Goal: Information Seeking & Learning: Learn about a topic

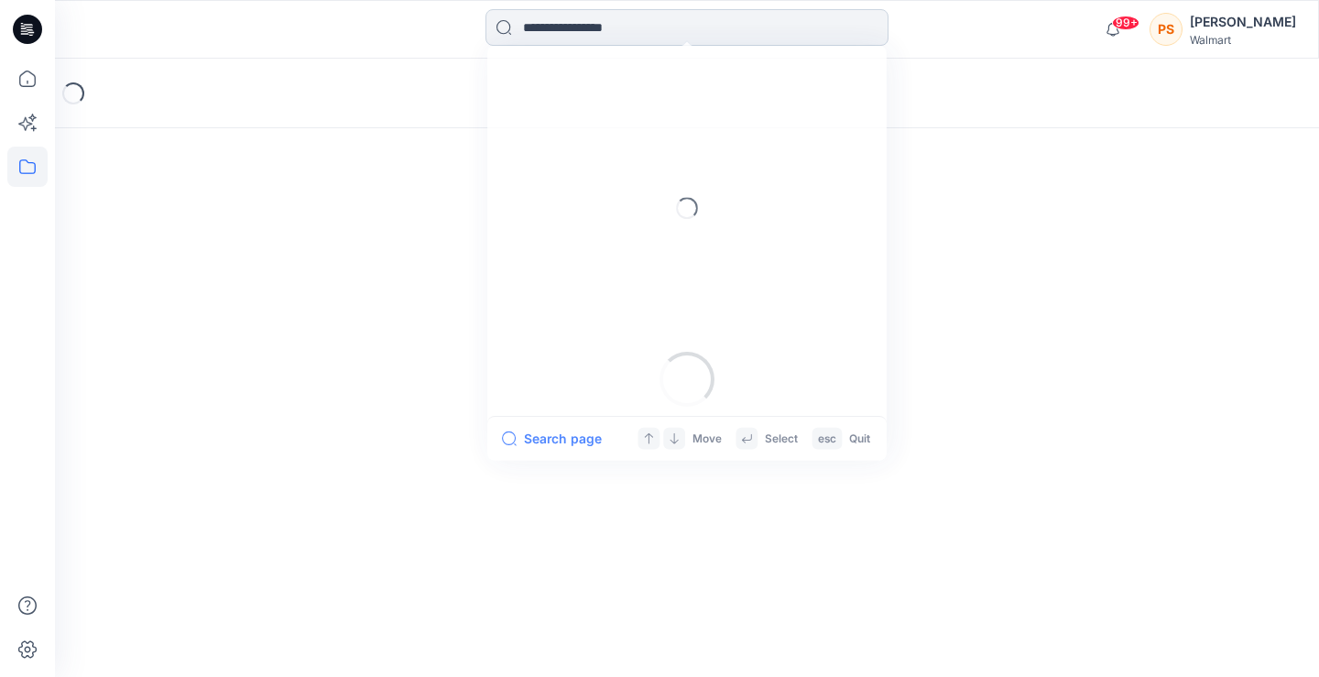
click at [580, 27] on input at bounding box center [687, 27] width 403 height 37
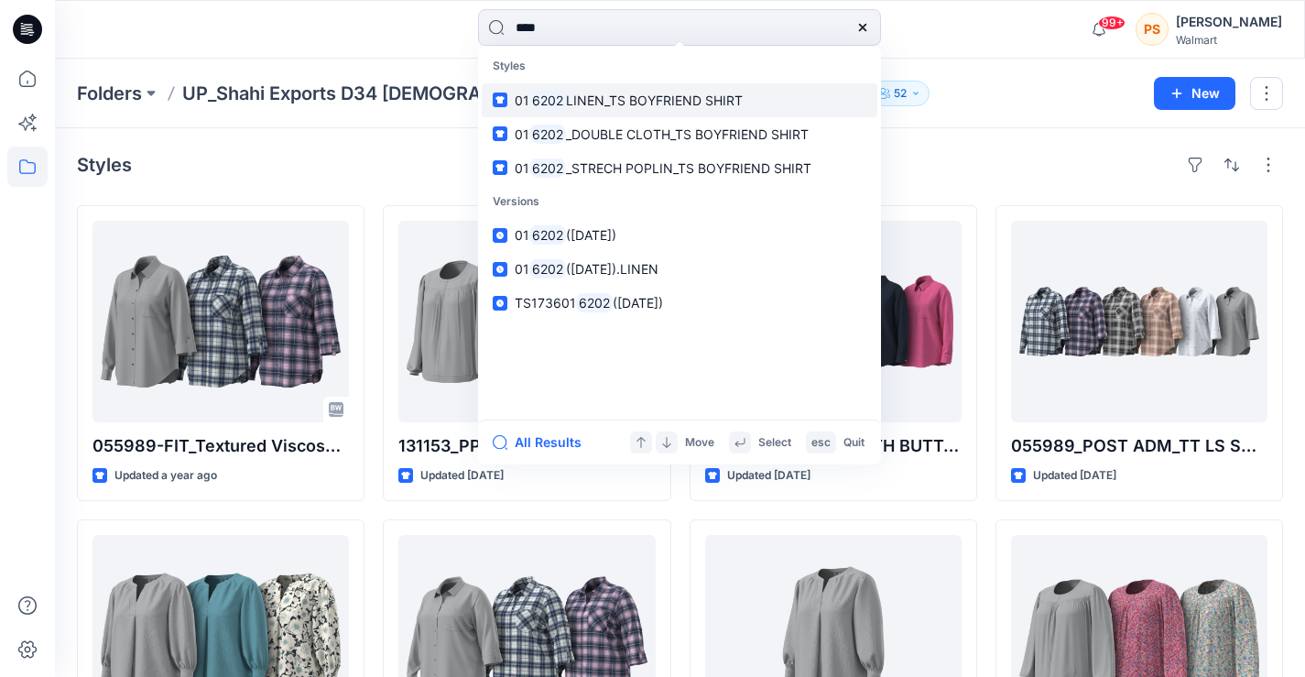
type input "****"
click at [656, 96] on span "LINEN_TS BOYFRIEND SHIRT" at bounding box center [654, 101] width 177 height 16
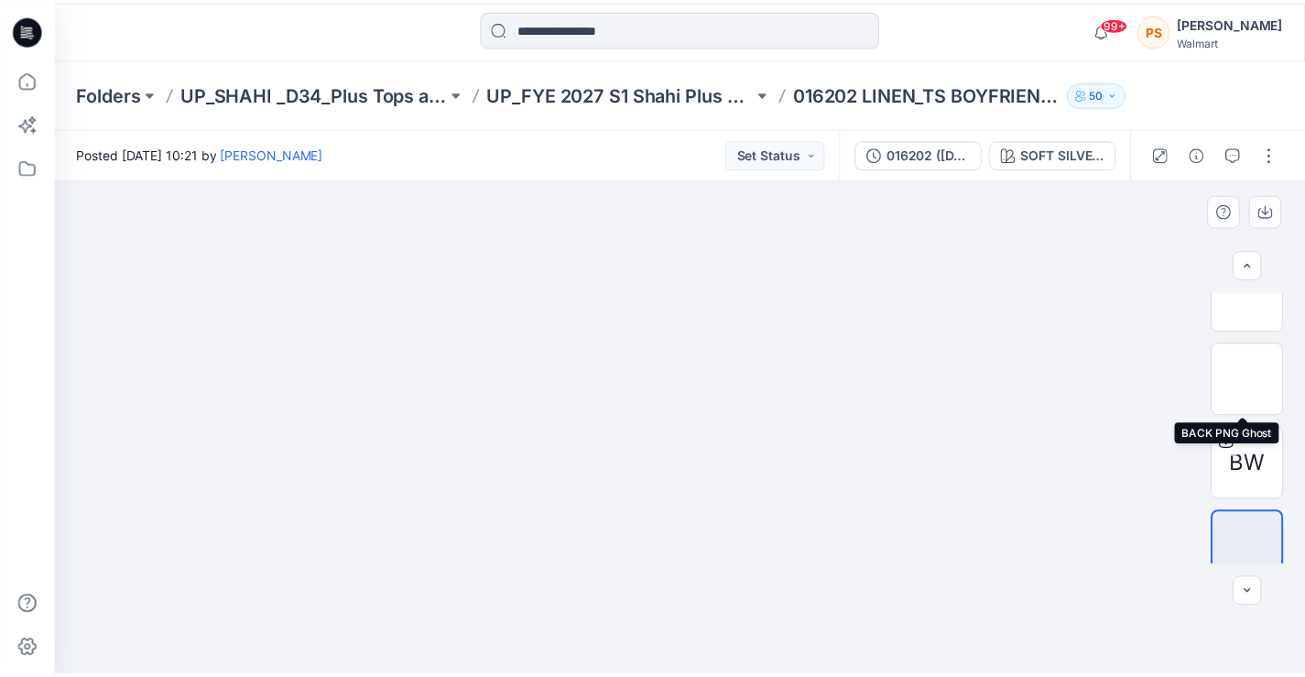
scroll to position [222, 0]
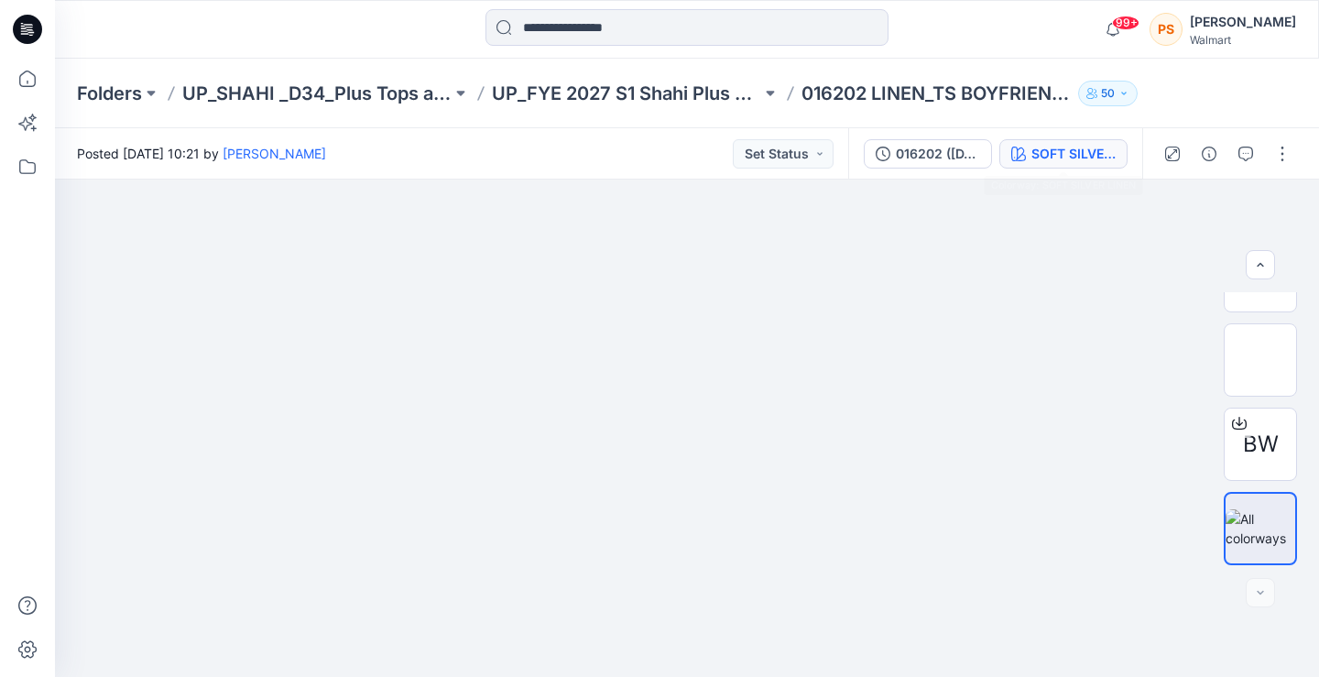
click at [1044, 154] on div "SOFT SILVER LINEN" at bounding box center [1073, 154] width 84 height 20
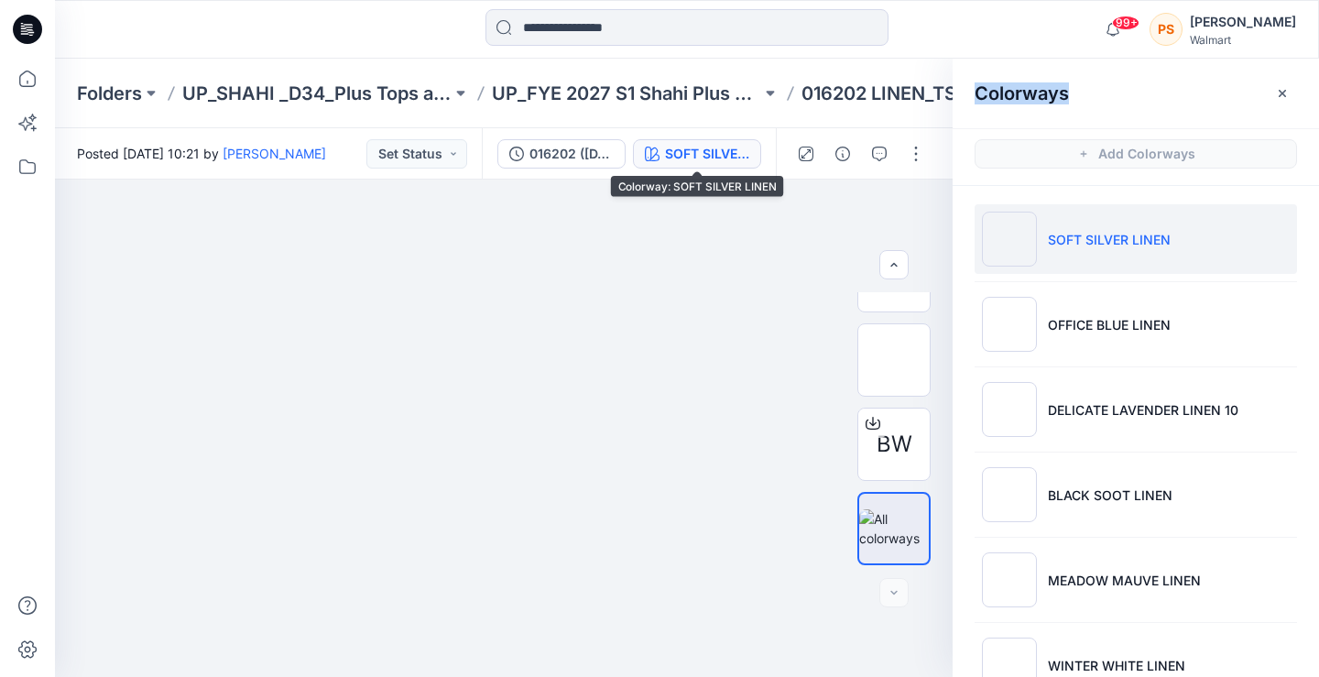
click at [1044, 154] on div "Colorways Add Colorways SOFT SILVER LINEN OFFICE BLUE LINEN DELICATE LAVENDER L…" at bounding box center [1136, 368] width 366 height 618
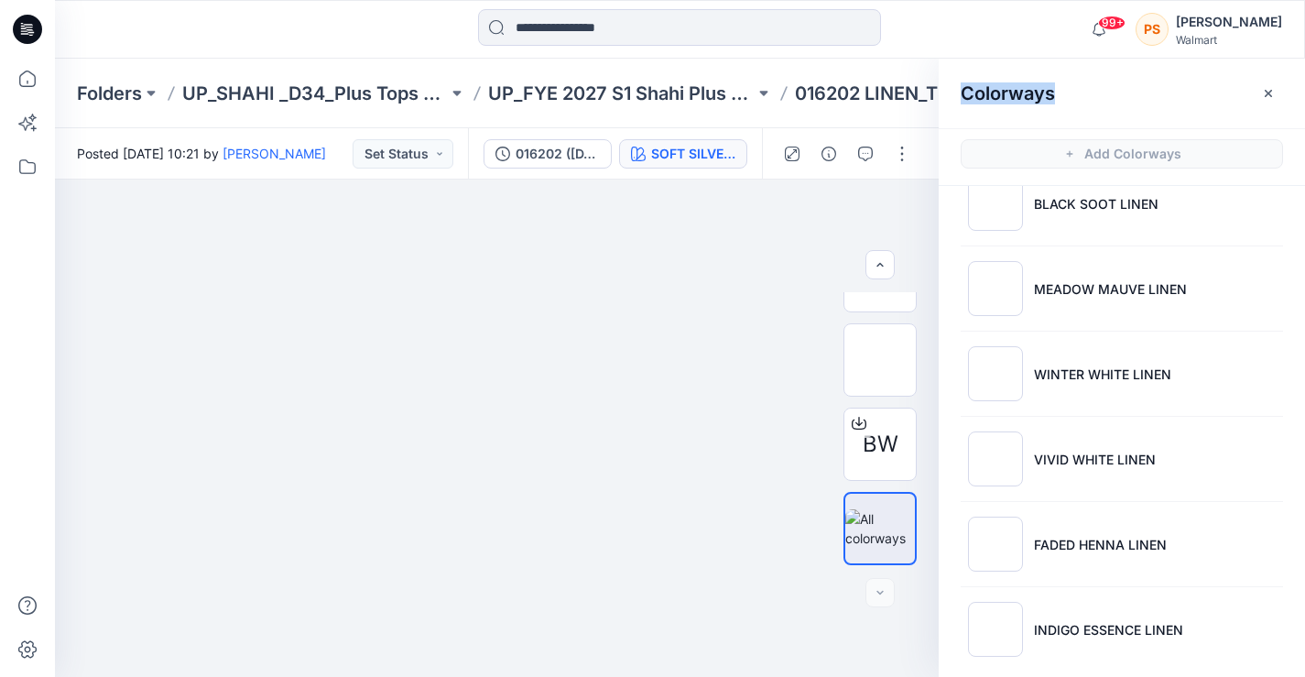
scroll to position [306, 0]
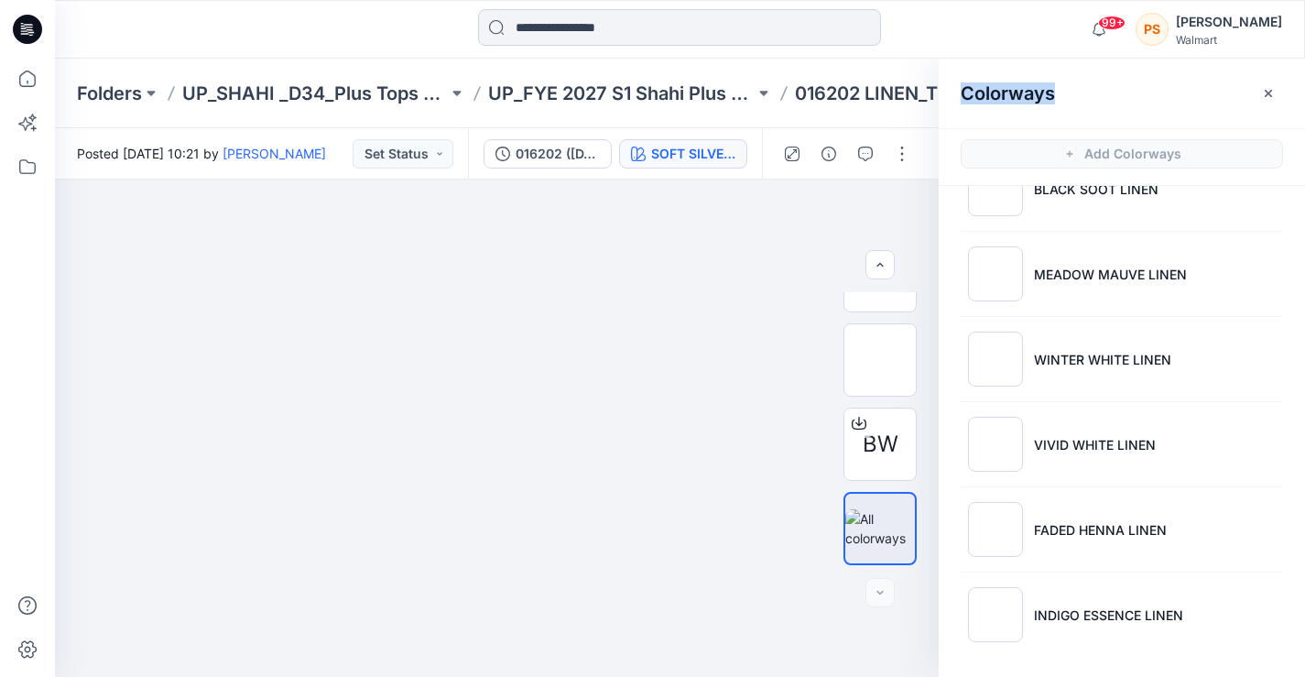
click at [555, 21] on input at bounding box center [679, 27] width 403 height 37
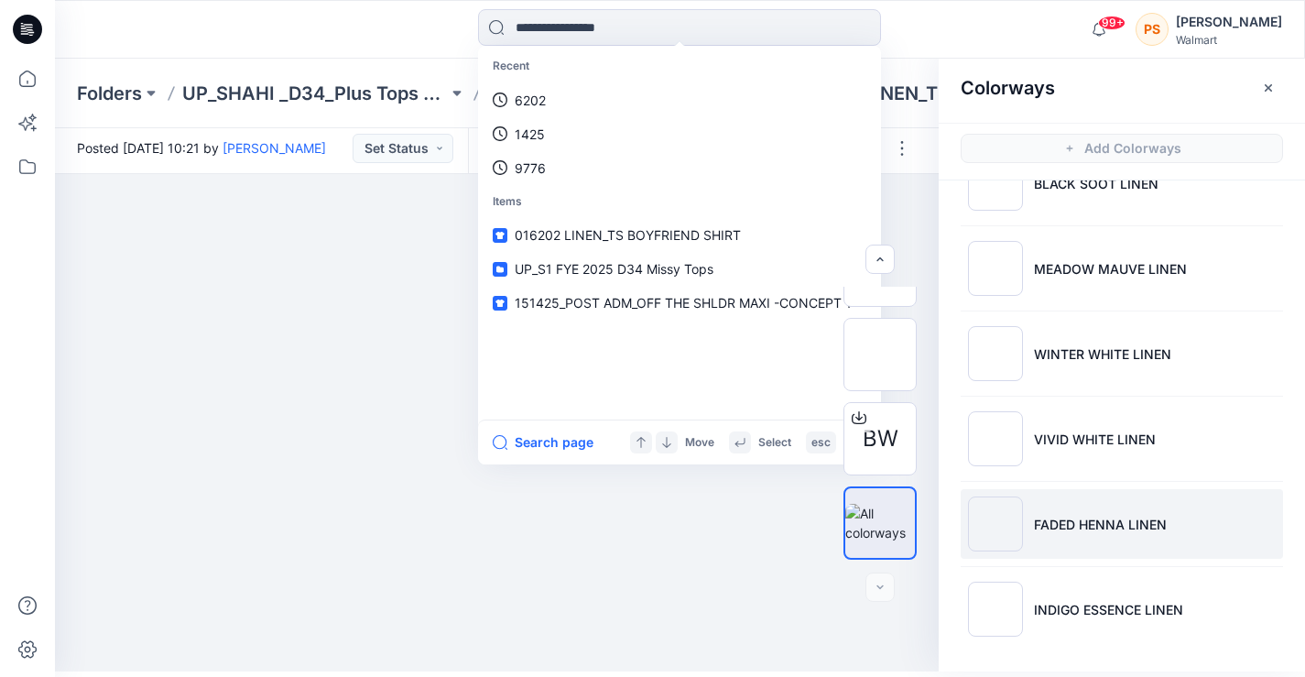
scroll to position [0, 0]
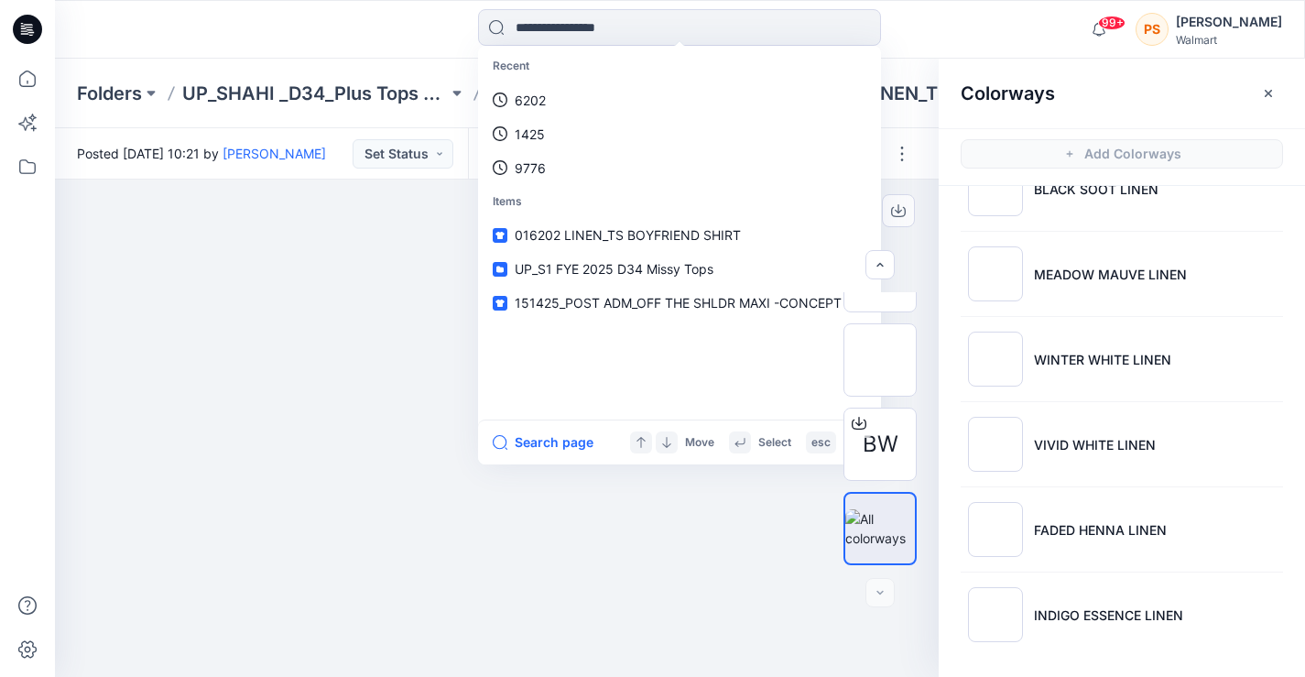
click at [685, 154] on img at bounding box center [504, 154] width 916 height 0
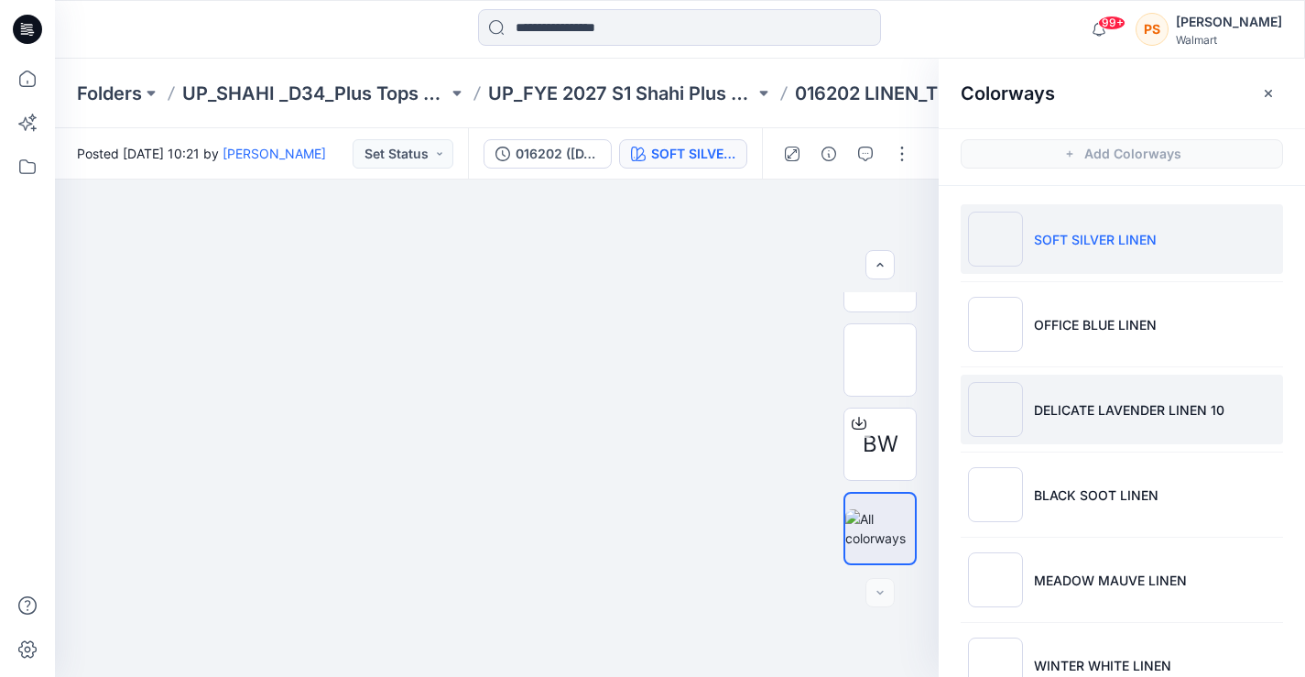
click at [1051, 380] on li "DELICATE LAVENDER LINEN 10" at bounding box center [1122, 410] width 322 height 70
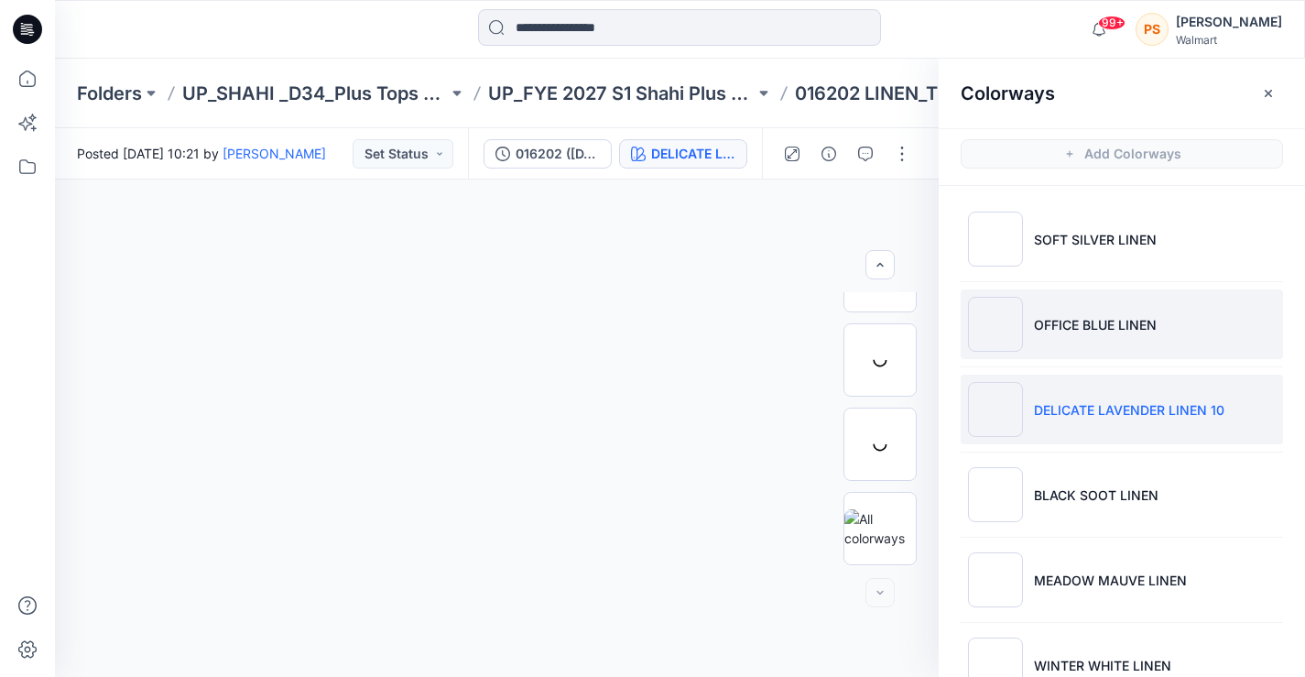
click at [1047, 344] on li "OFFICE BLUE LINEN" at bounding box center [1122, 324] width 322 height 70
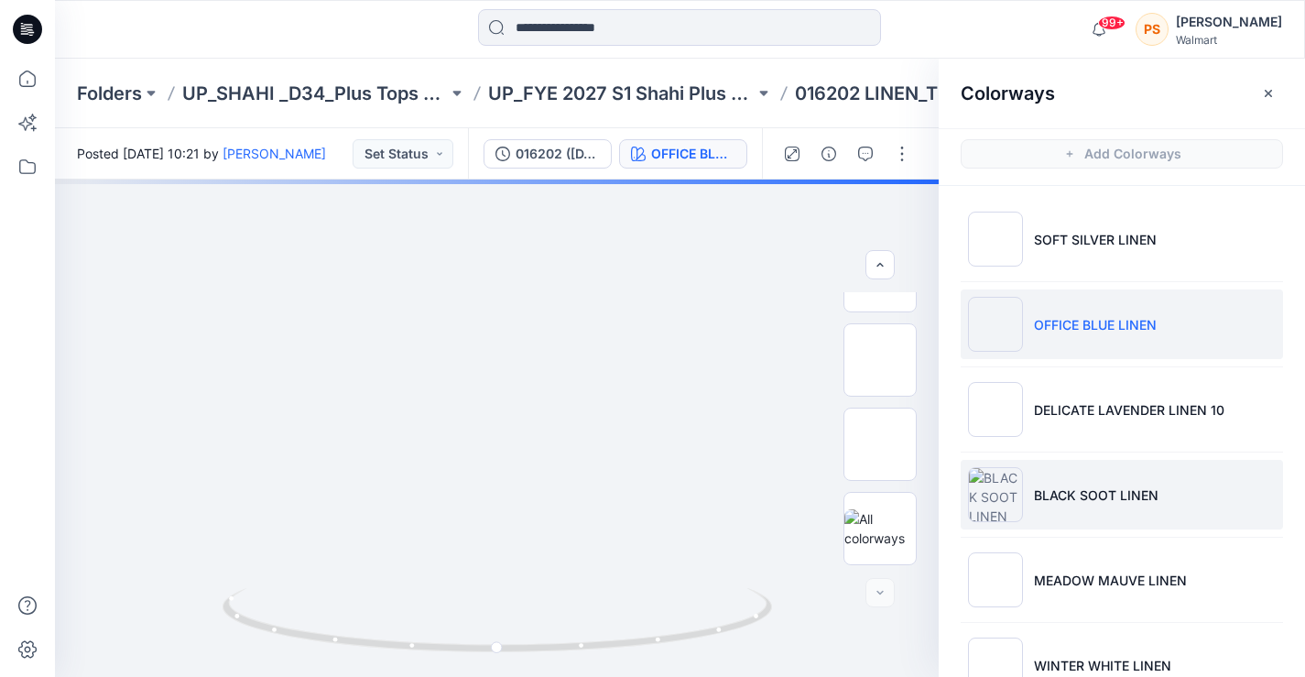
click at [1172, 478] on li "BLACK SOOT LINEN" at bounding box center [1122, 495] width 322 height 70
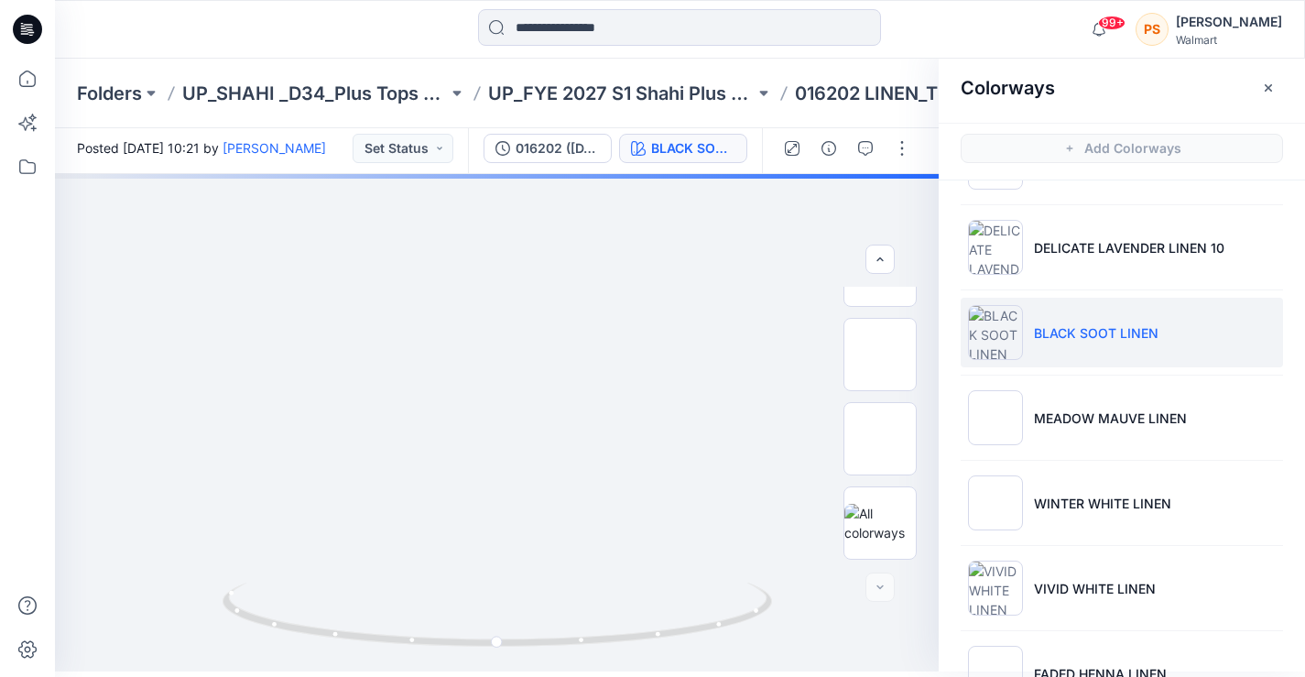
scroll to position [183, 0]
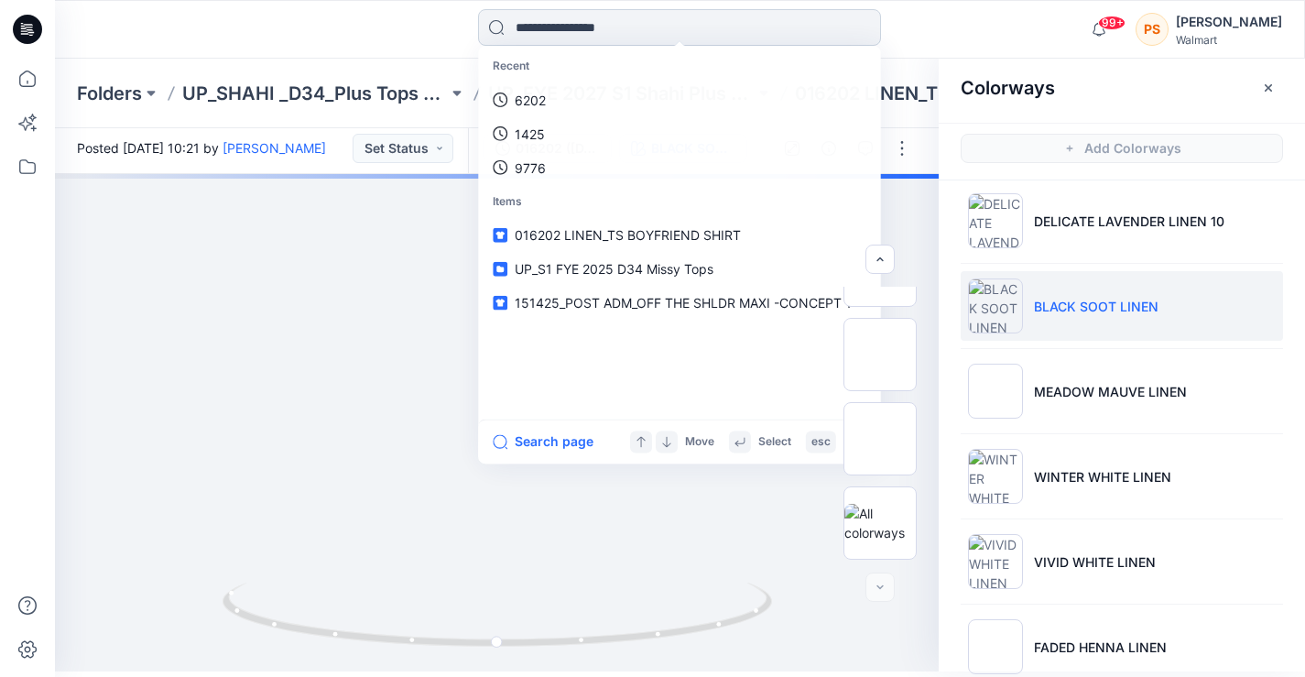
click at [524, 33] on input at bounding box center [679, 27] width 403 height 37
click at [539, 92] on p "6202" at bounding box center [530, 100] width 31 height 19
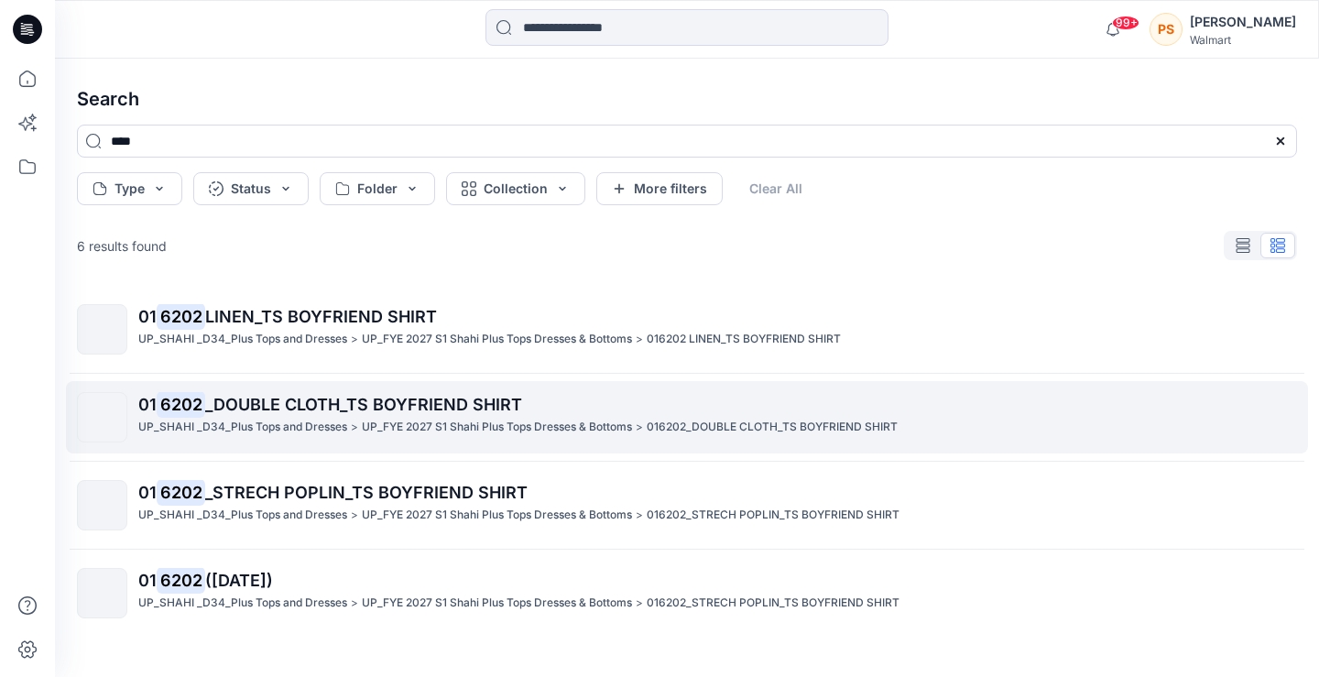
click at [466, 414] on p "01 6202 _DOUBLE CLOTH_TS BOYFRIEND SHIRT" at bounding box center [717, 405] width 1158 height 26
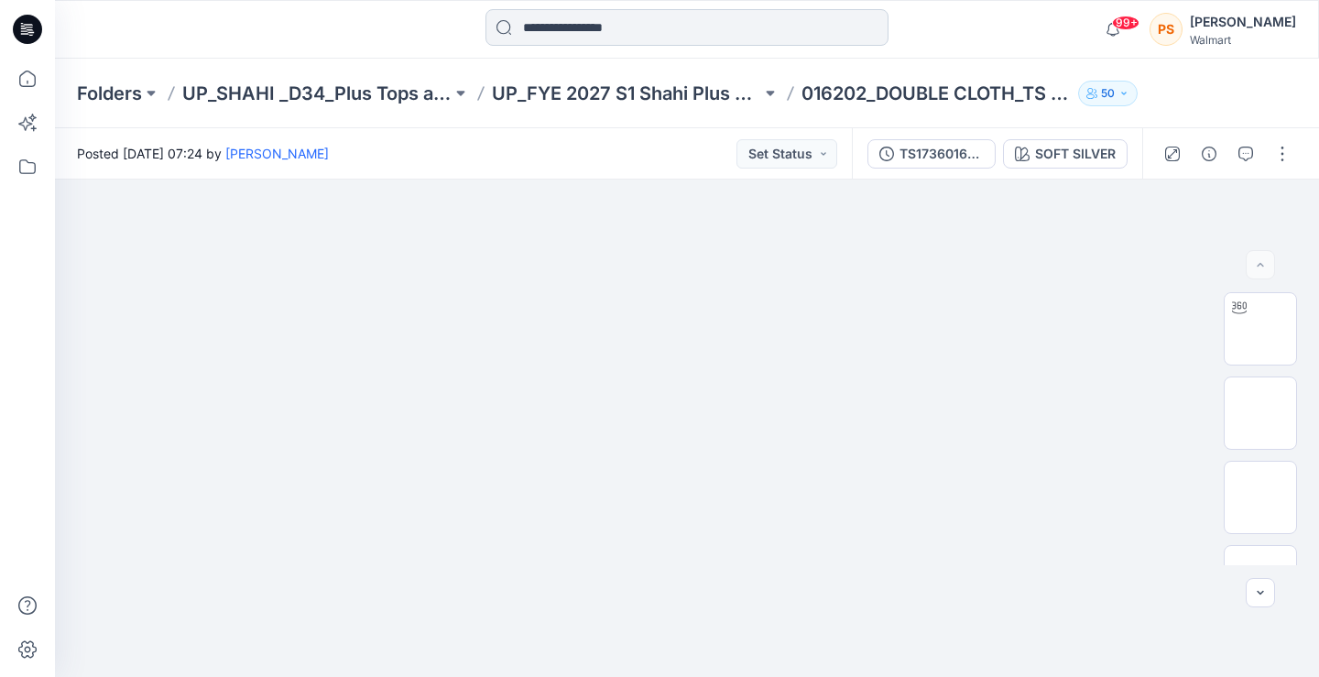
click at [560, 15] on input at bounding box center [687, 27] width 403 height 37
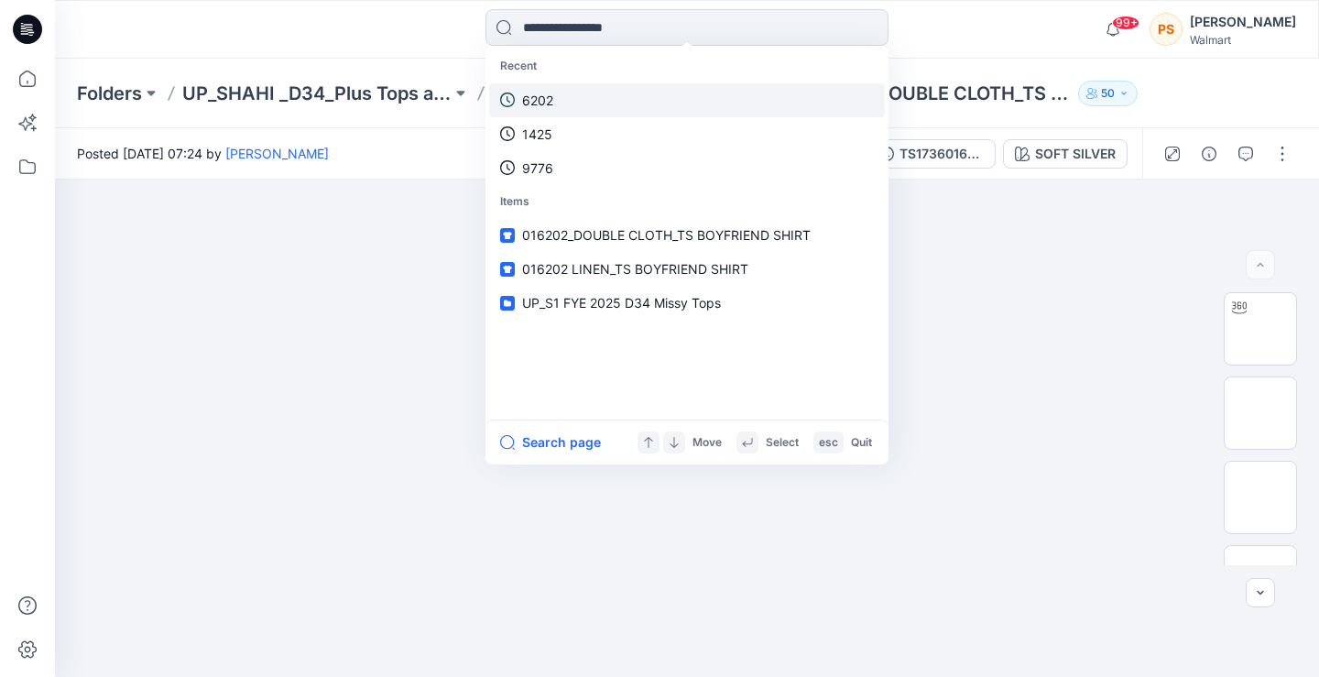
click at [562, 97] on link "6202" at bounding box center [687, 100] width 396 height 34
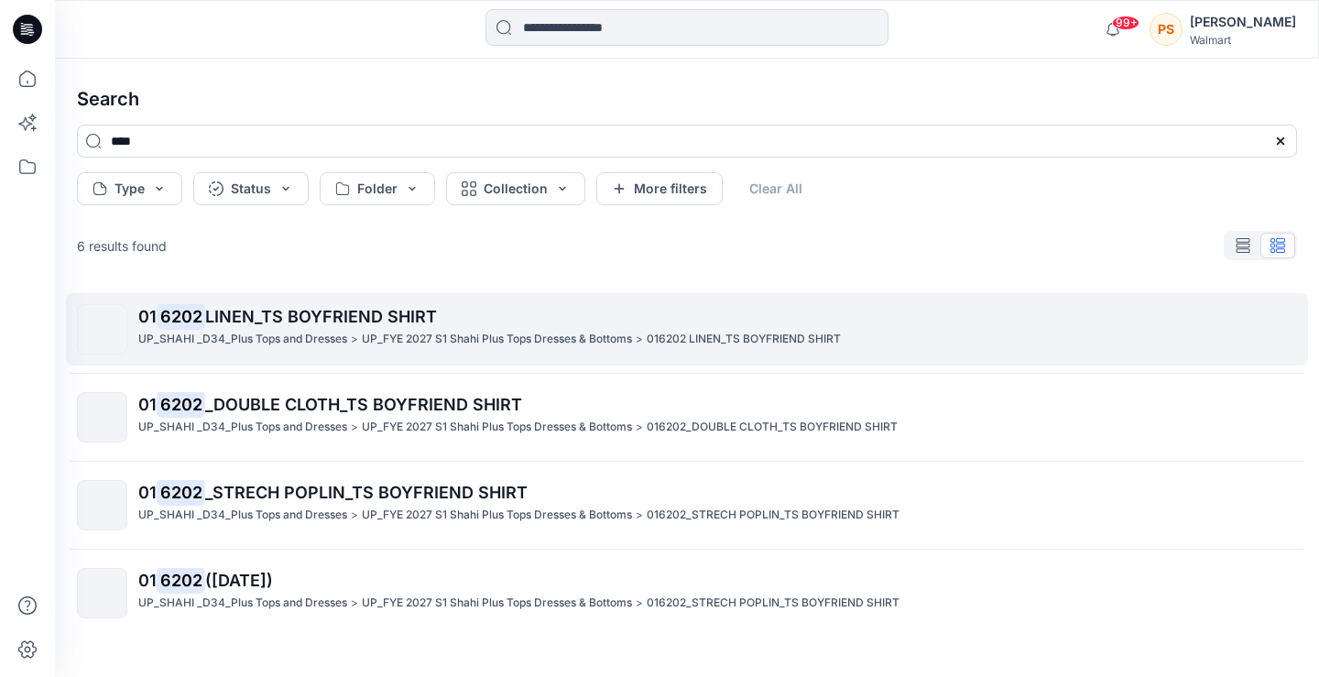
click at [467, 344] on p "UP_FYE 2027 S1 Shahi Plus Tops Dresses & Bottoms" at bounding box center [497, 339] width 270 height 19
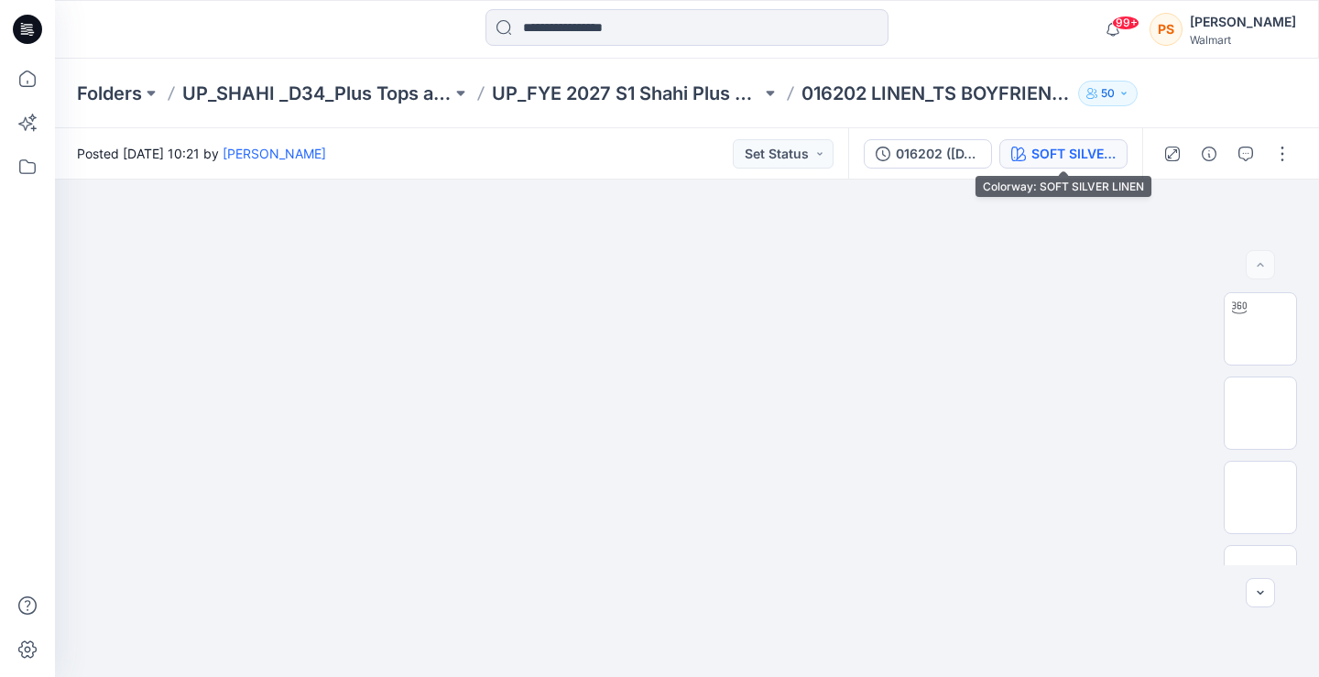
click at [1028, 157] on button "SOFT SILVER LINEN" at bounding box center [1063, 153] width 128 height 29
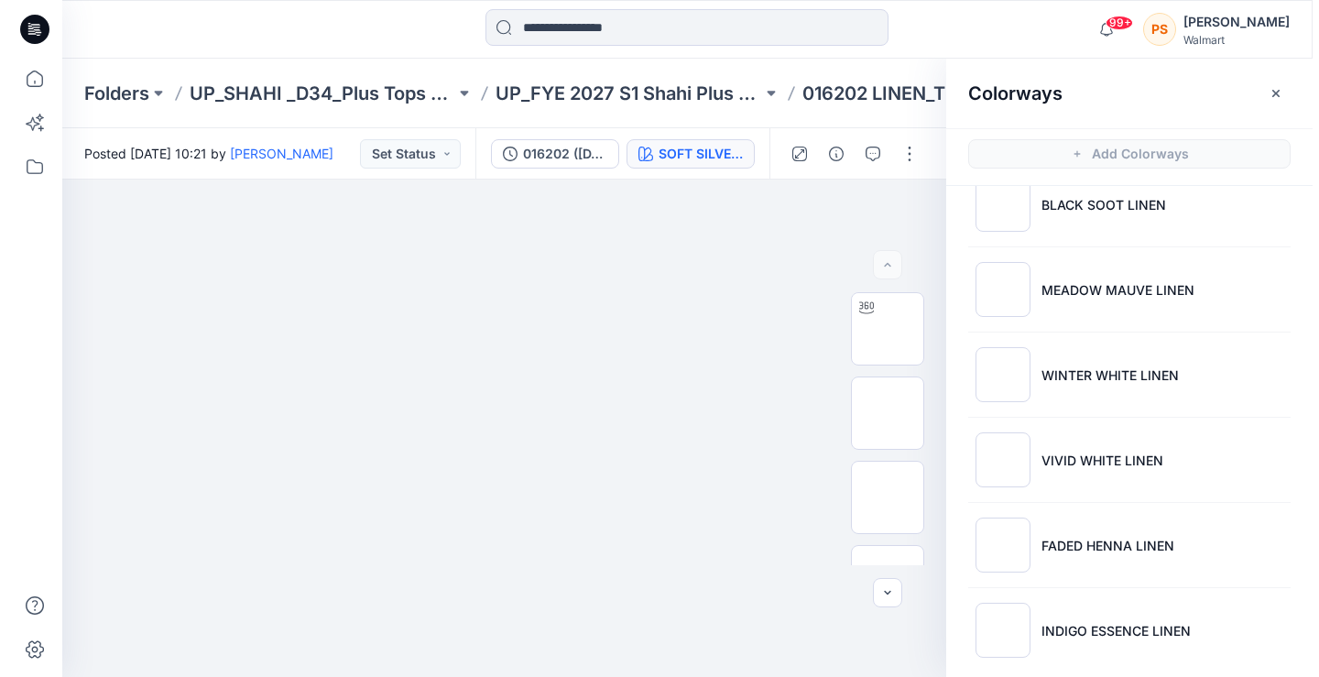
scroll to position [306, 0]
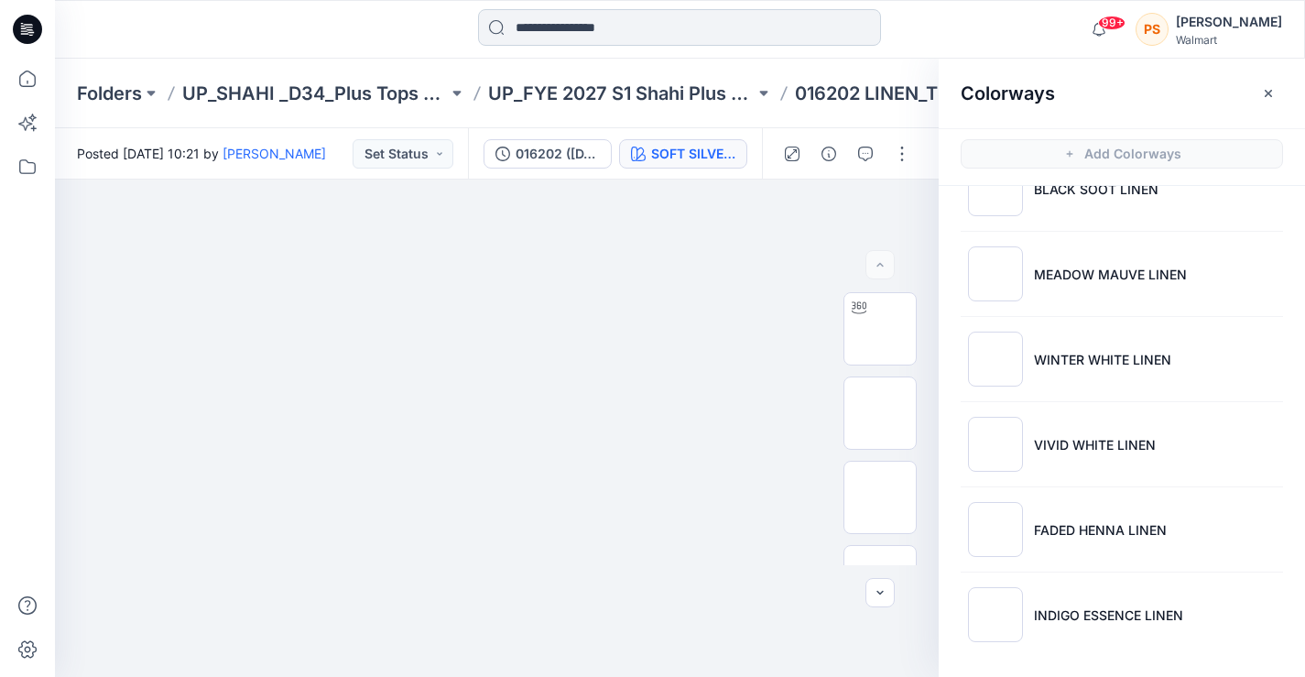
click at [601, 38] on input at bounding box center [679, 27] width 403 height 37
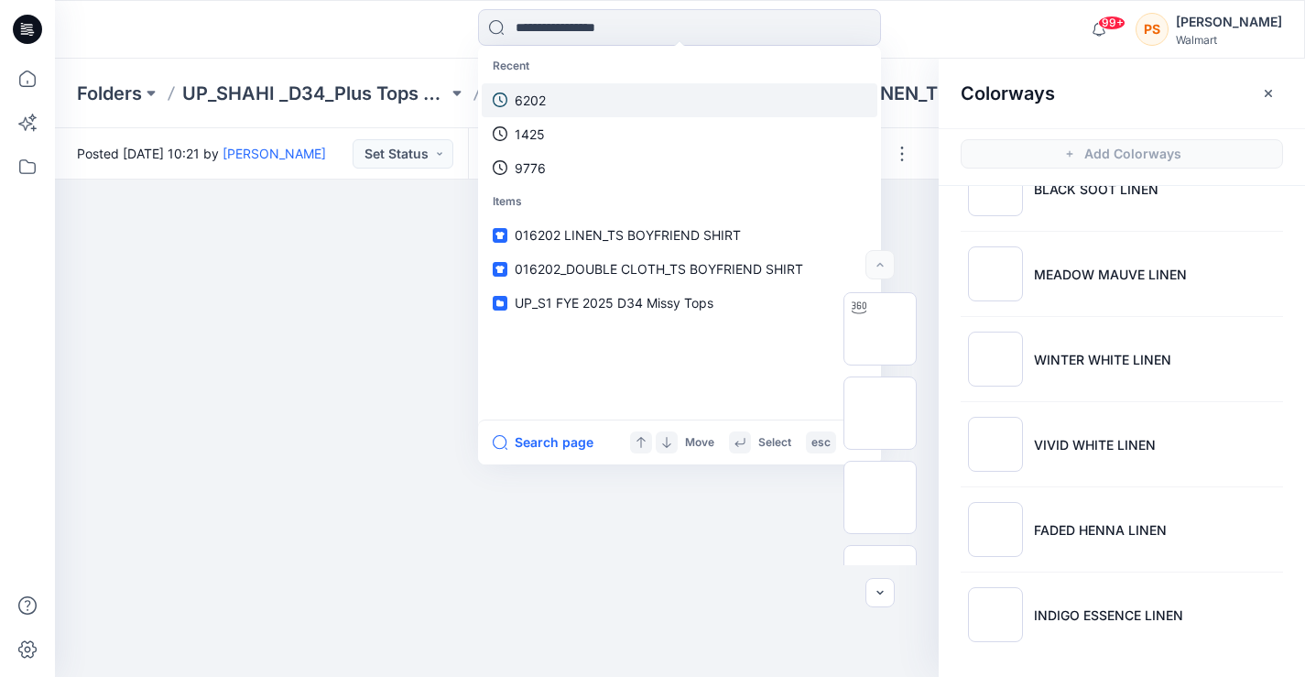
click at [561, 98] on link "6202" at bounding box center [680, 100] width 396 height 34
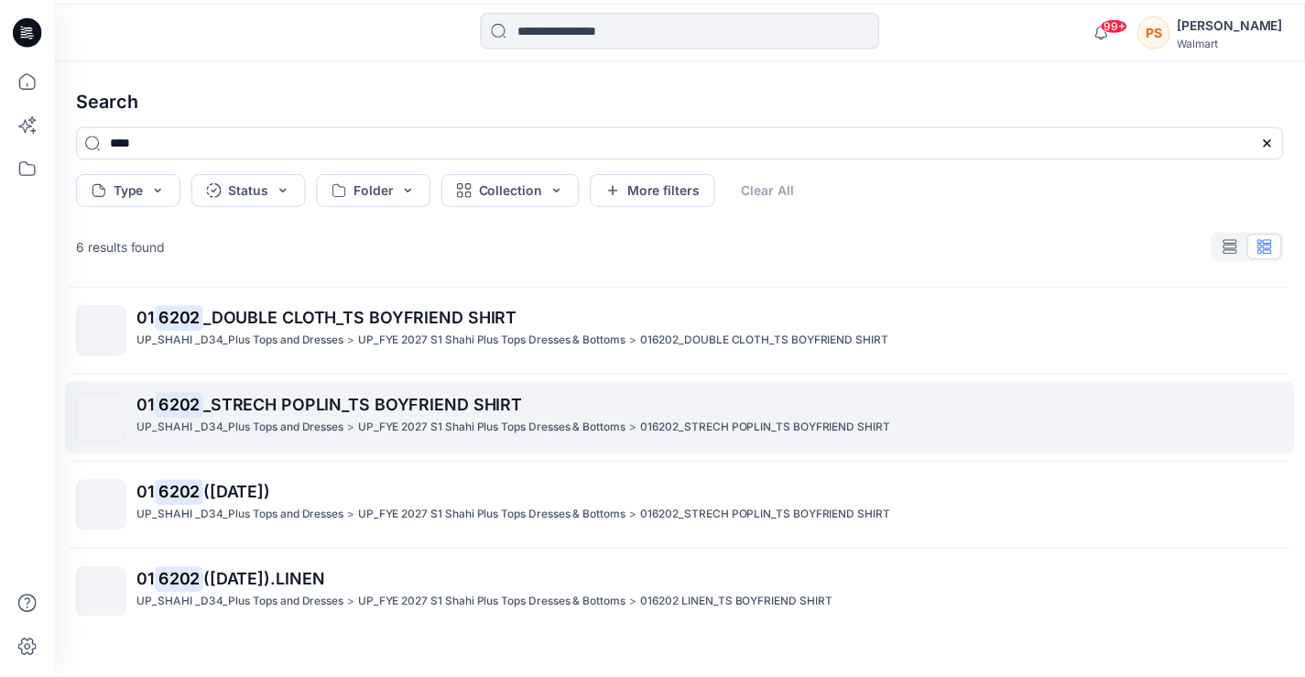
scroll to position [122, 0]
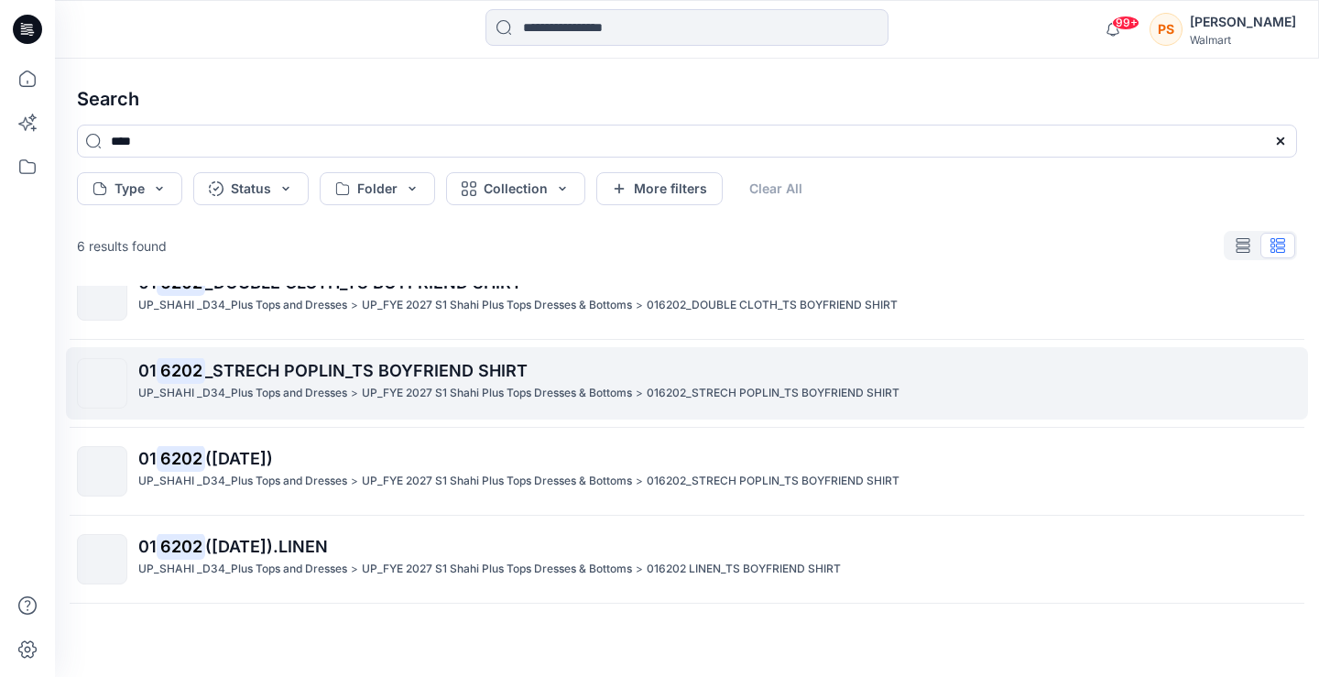
click at [366, 381] on p "01 6202 _STRECH POPLIN_TS BOYFRIEND SHIRT" at bounding box center [717, 371] width 1158 height 26
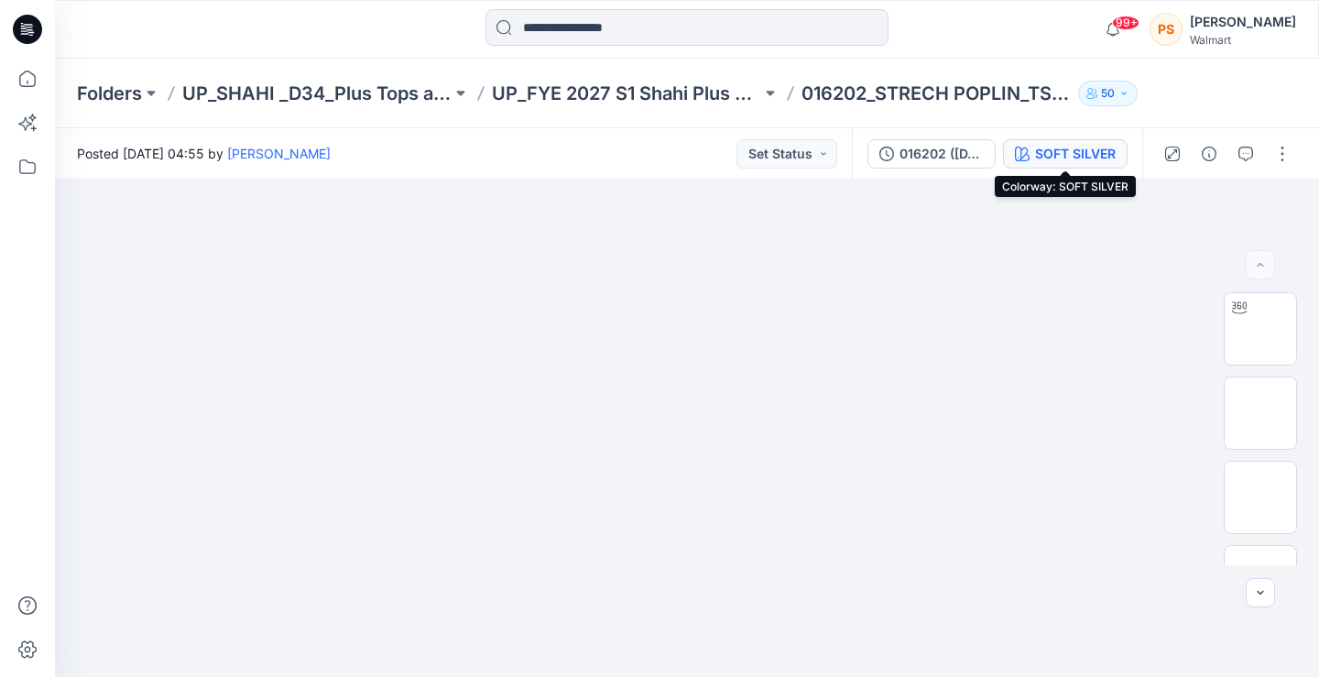
click at [1038, 144] on div "SOFT SILVER" at bounding box center [1075, 154] width 81 height 20
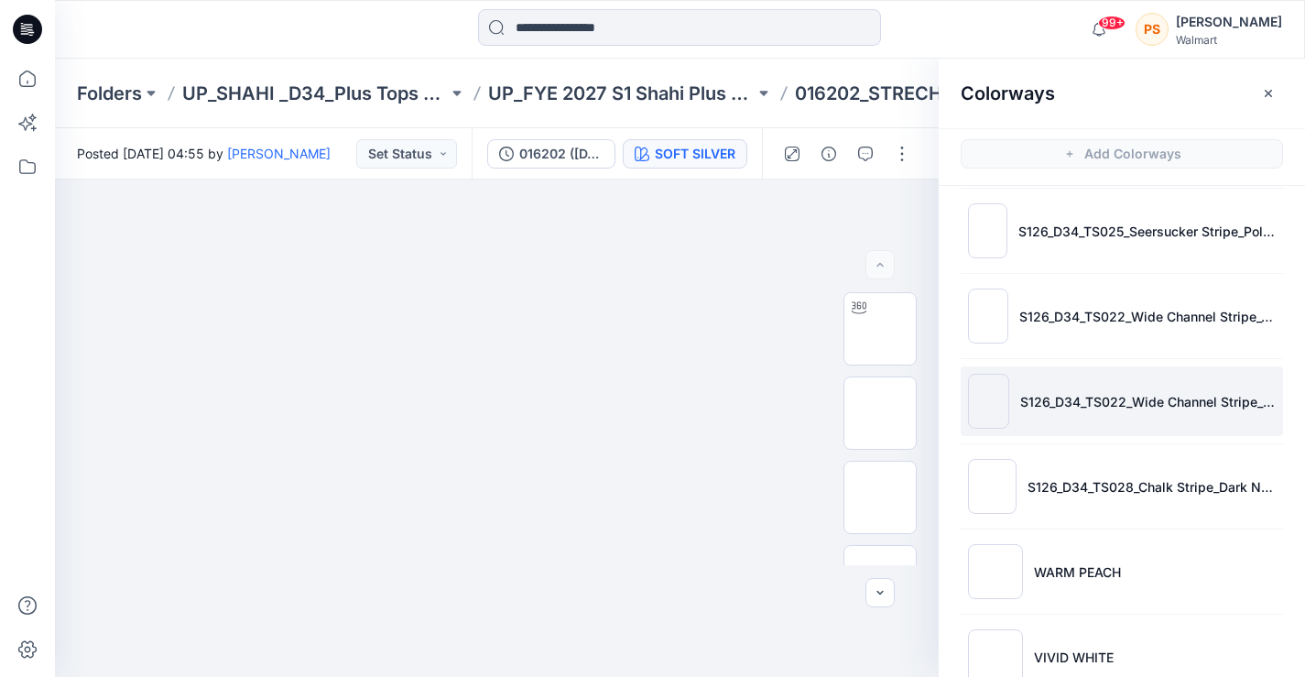
scroll to position [183, 0]
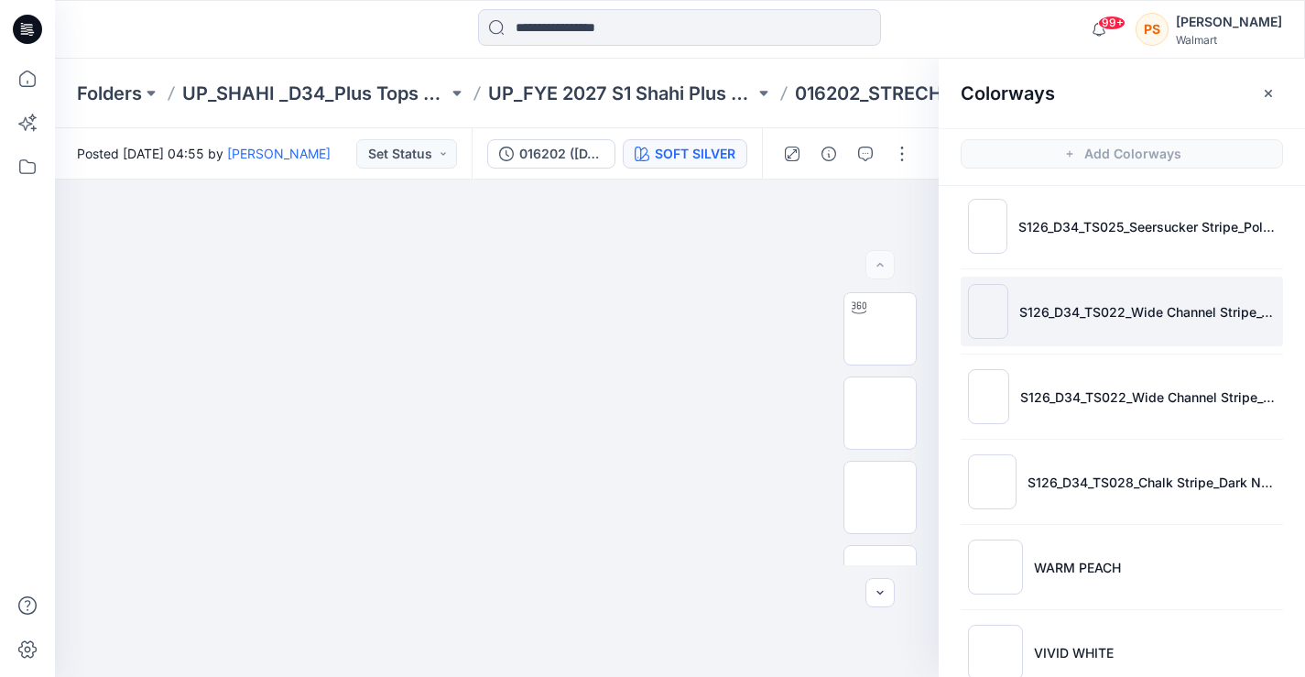
click at [1023, 300] on li "S126_D34_TS022_Wide Channel Stripe_Copper Pipe_6.3in" at bounding box center [1122, 312] width 322 height 70
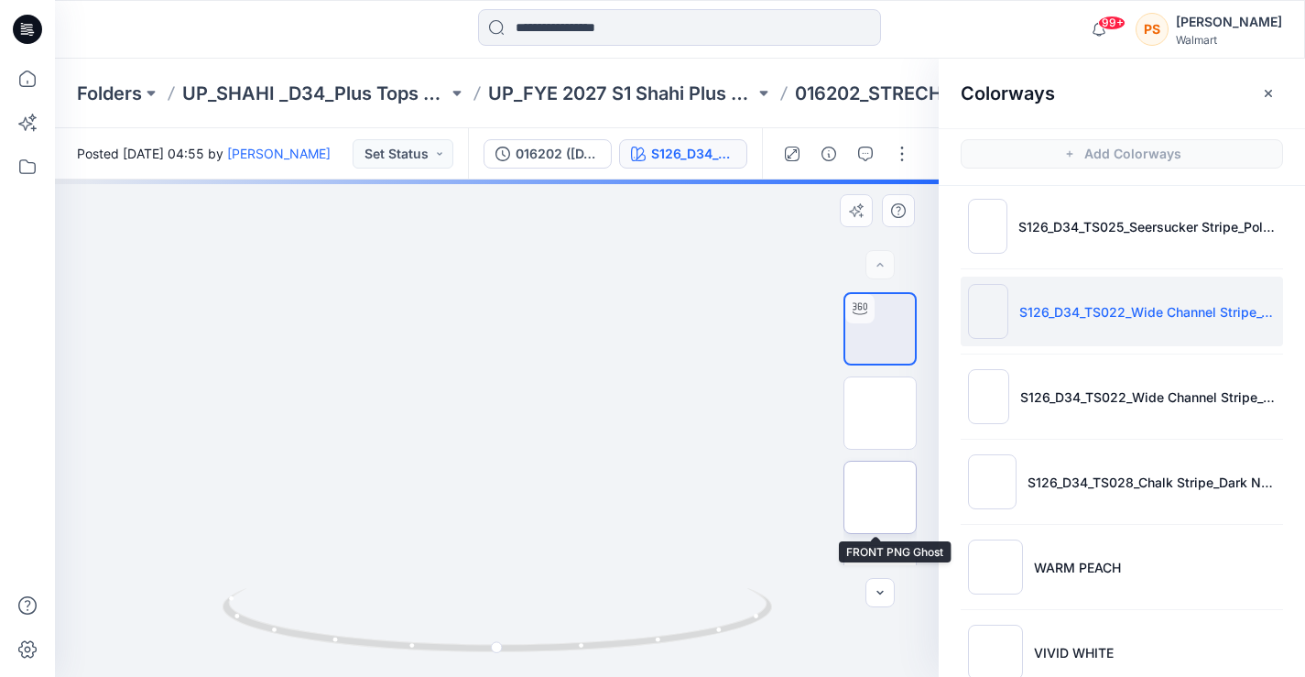
click at [880, 497] on img at bounding box center [880, 497] width 0 height 0
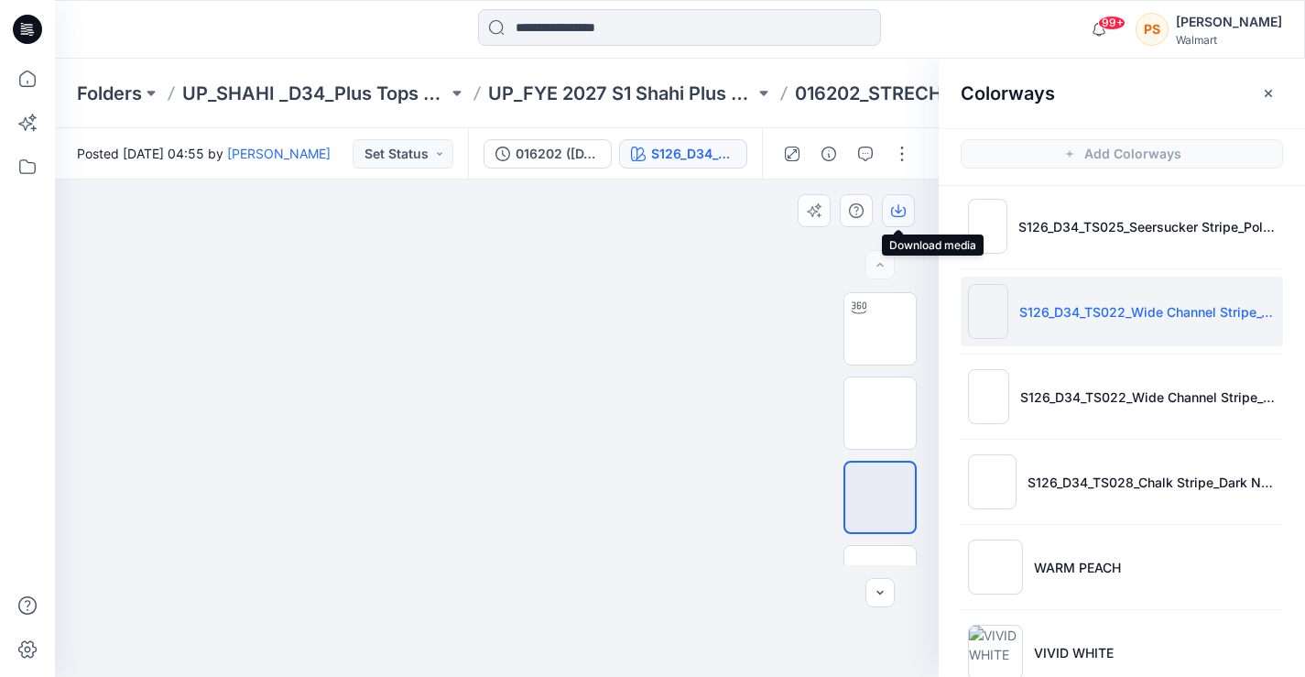
click at [895, 214] on icon "button" at bounding box center [898, 210] width 15 height 15
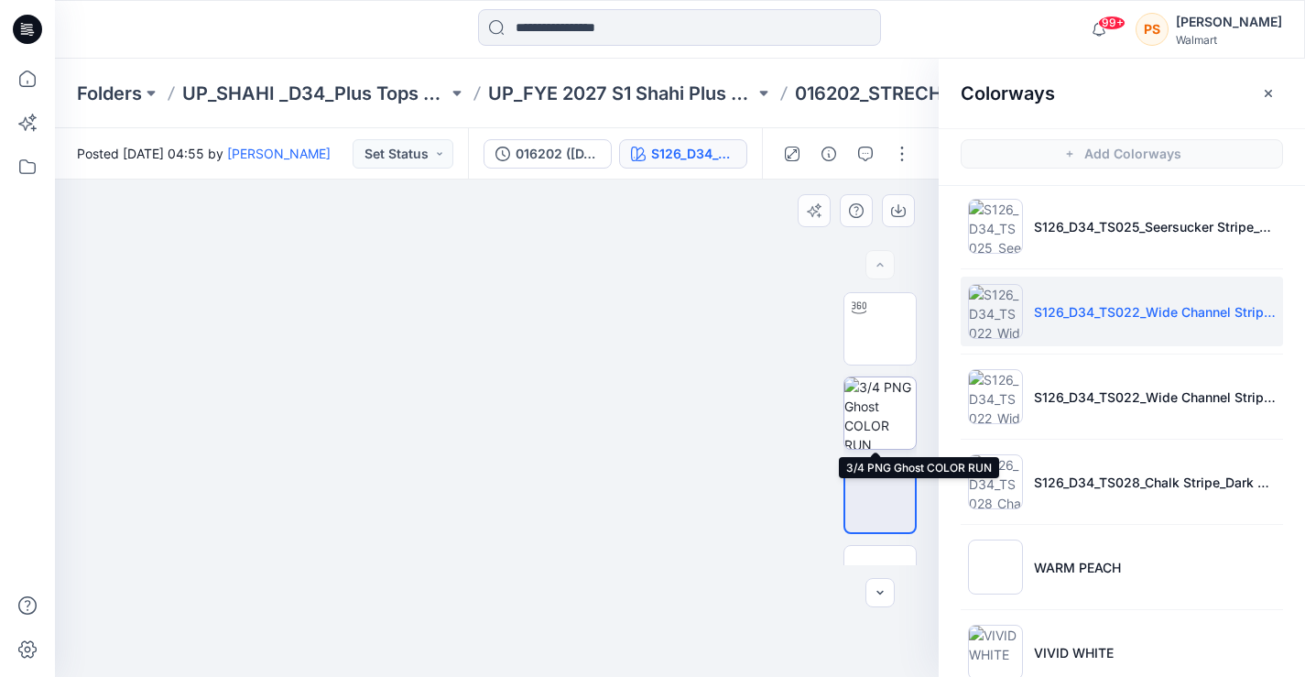
click at [860, 421] on img at bounding box center [880, 412] width 71 height 71
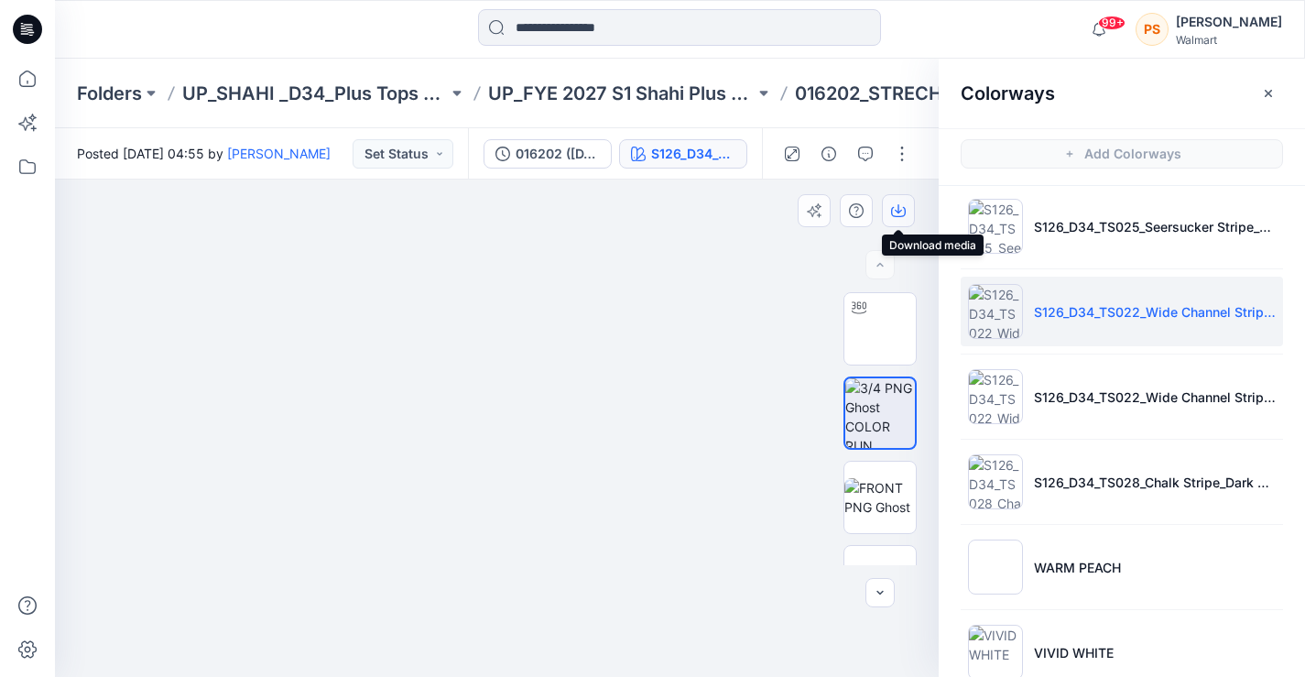
click at [897, 206] on icon "button" at bounding box center [898, 210] width 15 height 15
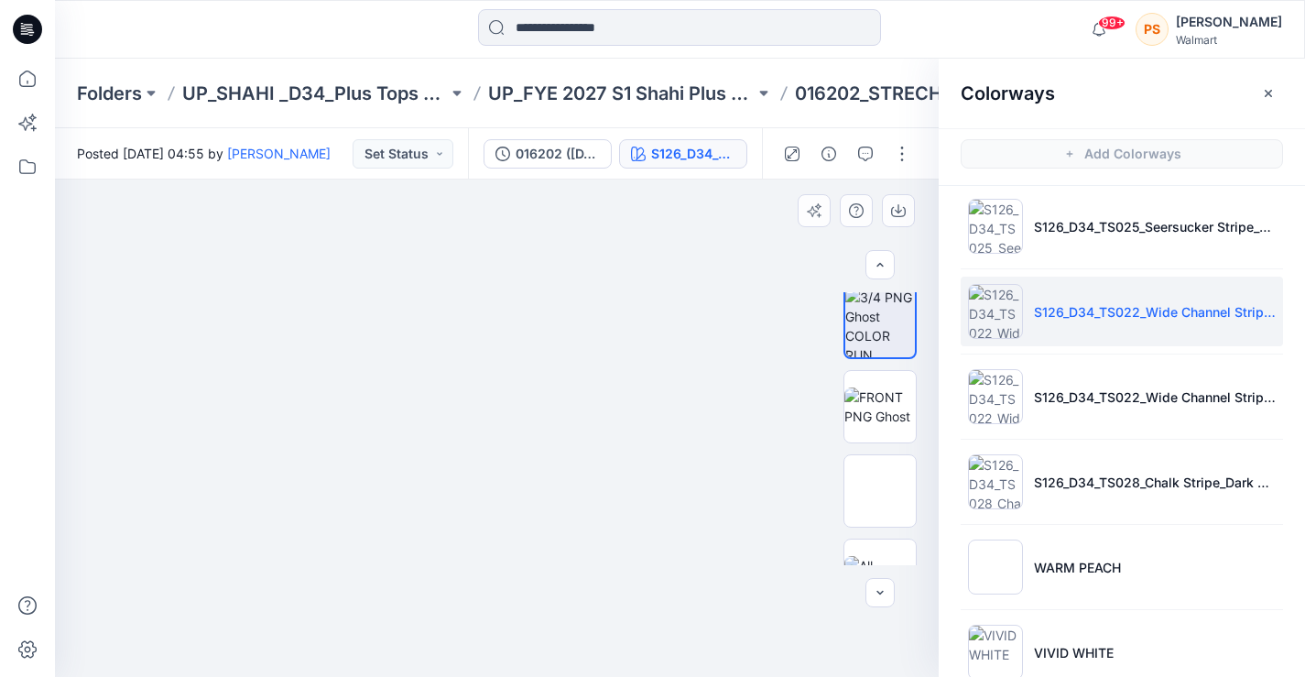
scroll to position [122, 0]
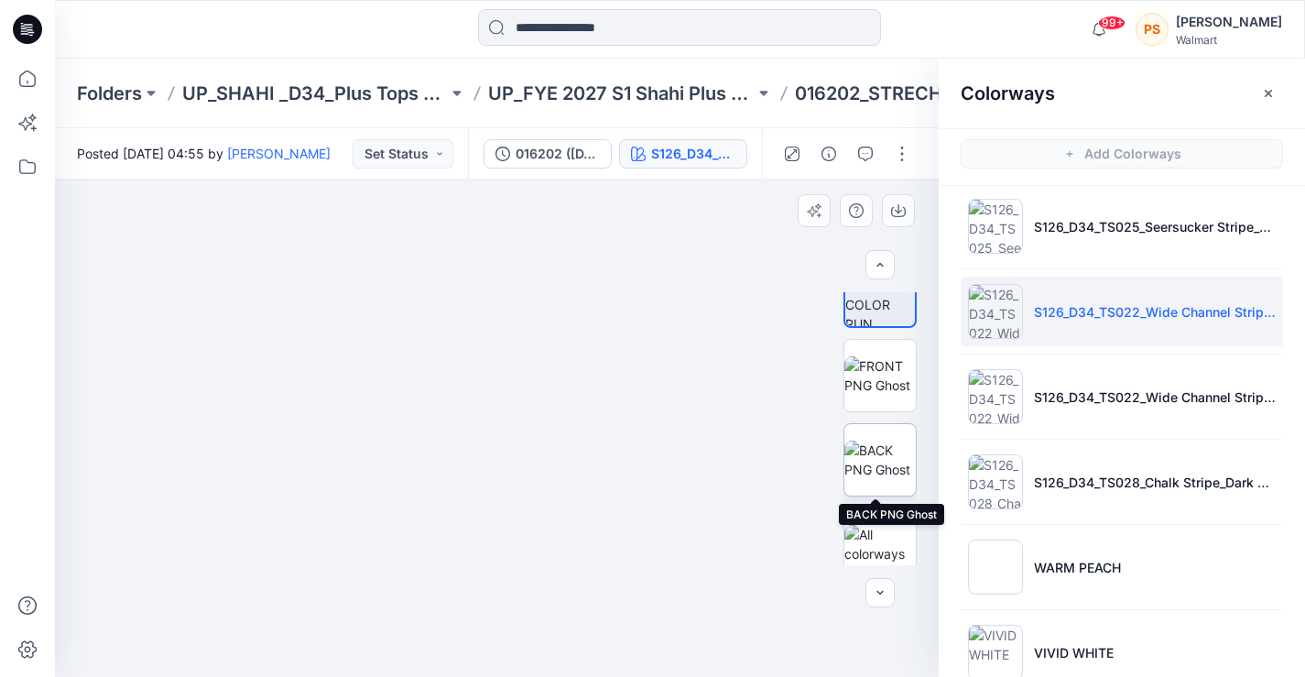
click at [845, 477] on img at bounding box center [880, 460] width 71 height 38
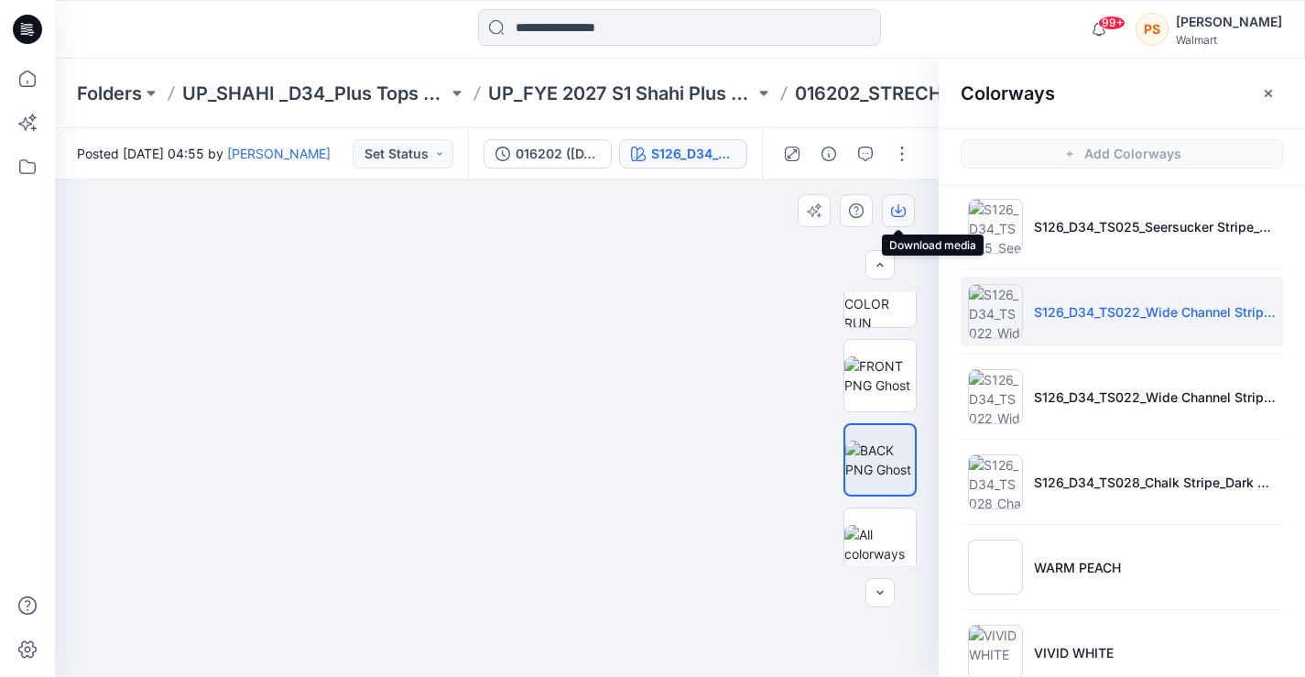
click at [900, 205] on icon "button" at bounding box center [898, 210] width 15 height 15
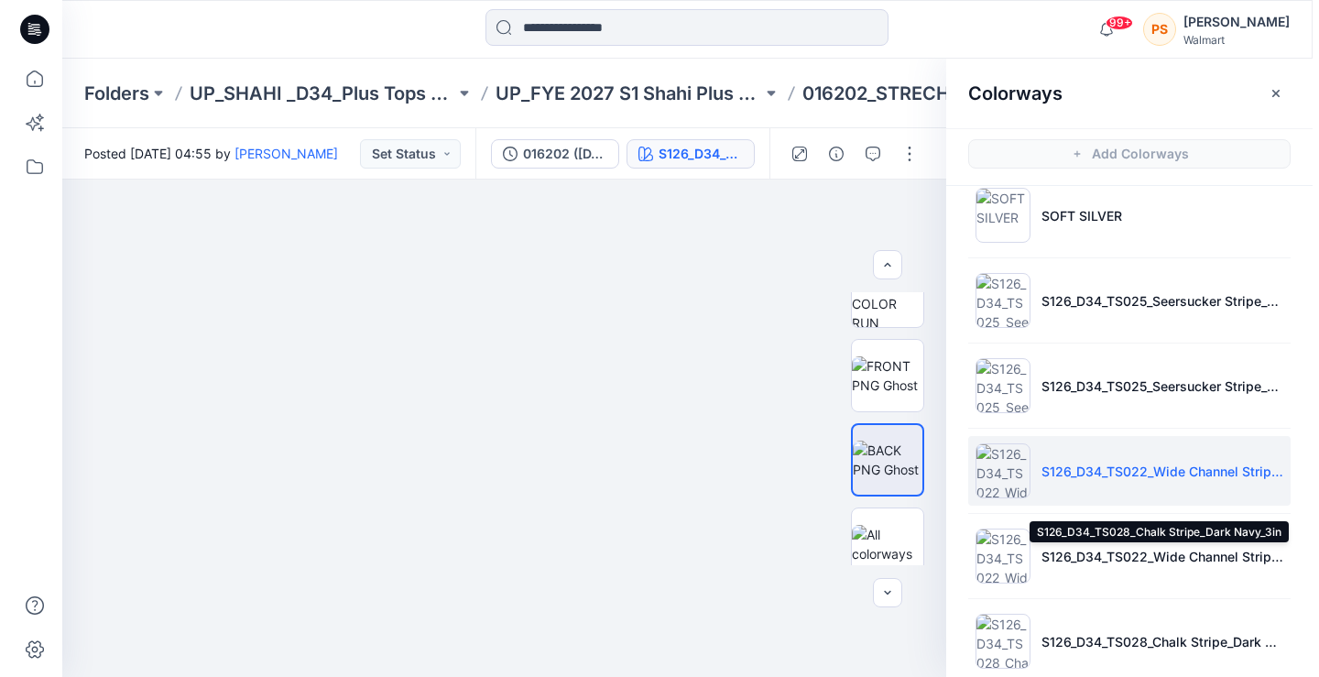
scroll to position [0, 0]
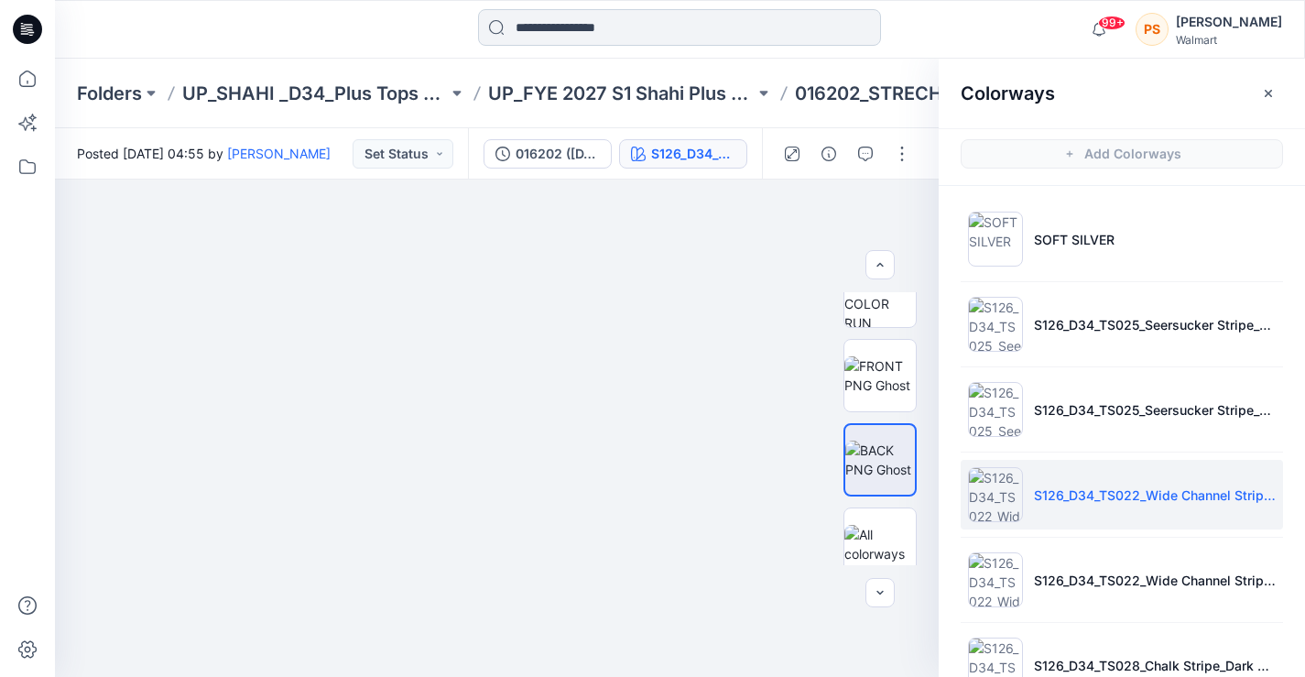
click at [553, 35] on input at bounding box center [679, 27] width 403 height 37
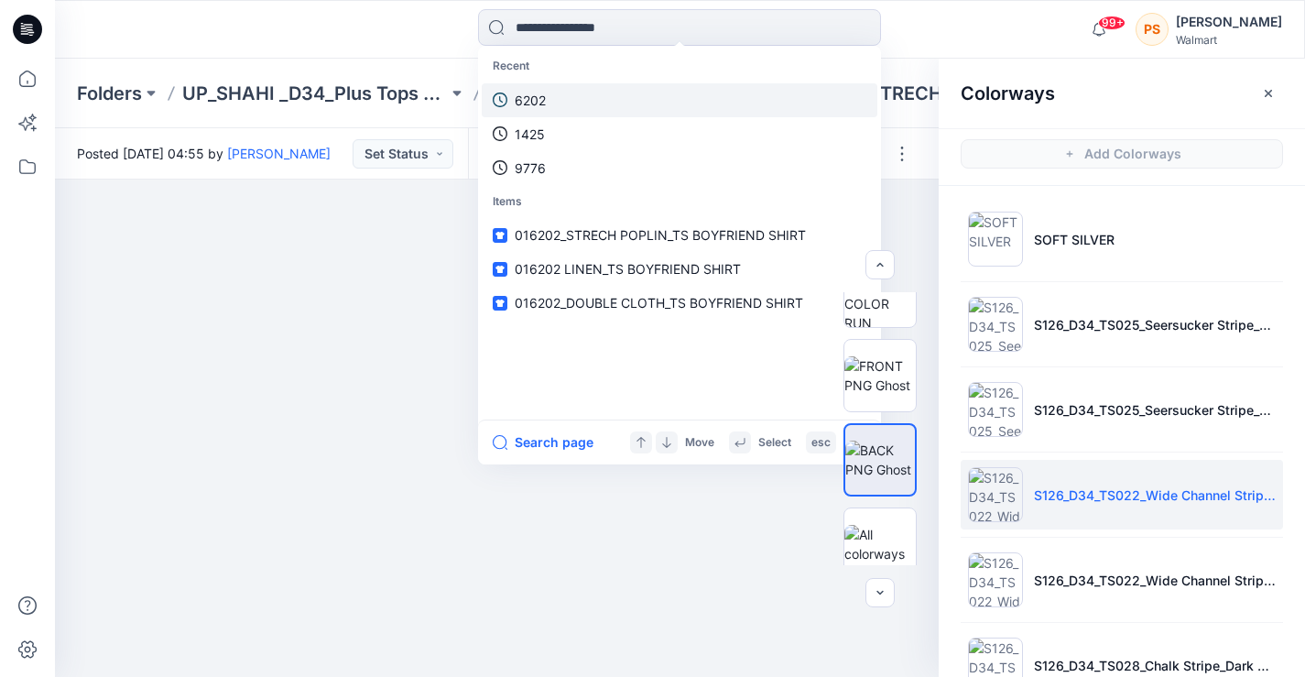
click at [562, 90] on link "6202" at bounding box center [680, 100] width 396 height 34
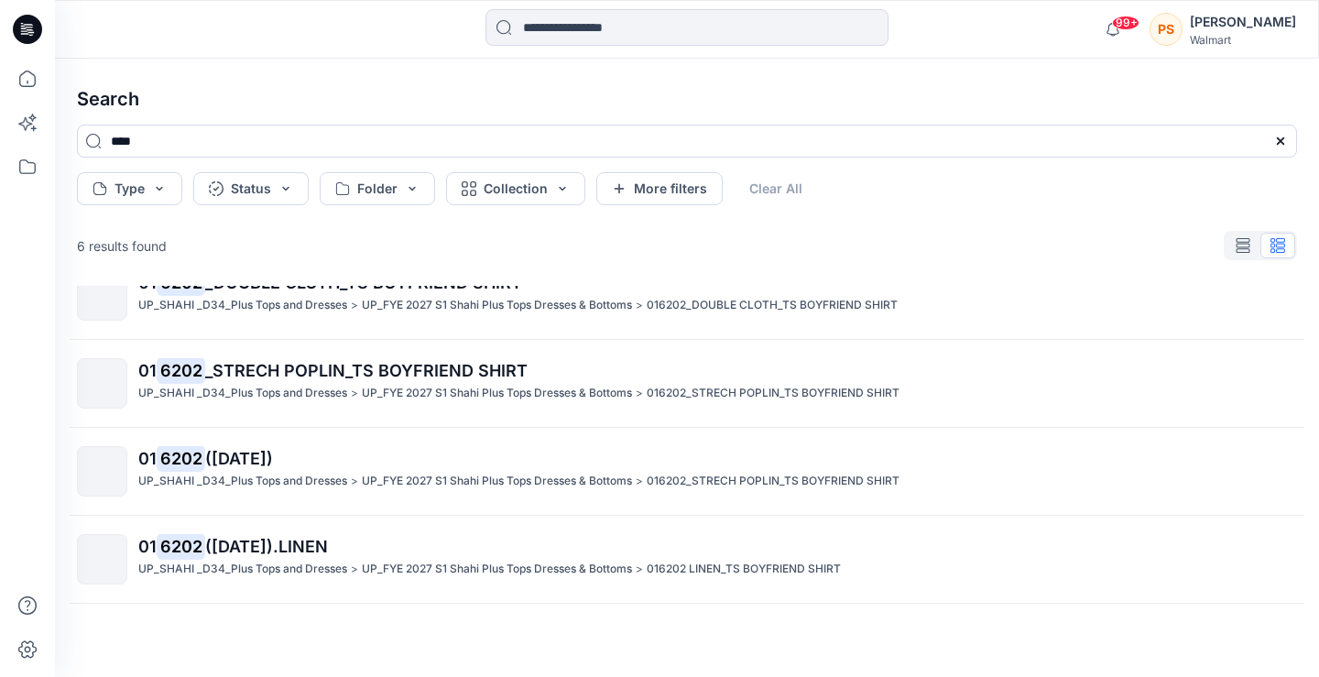
scroll to position [153, 0]
